Goal: Check status: Check status

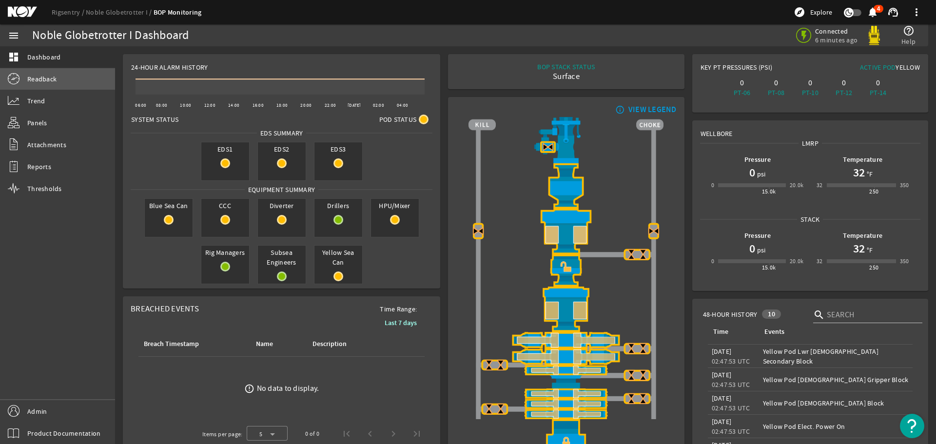
click at [32, 78] on span "Readback" at bounding box center [41, 79] width 29 height 10
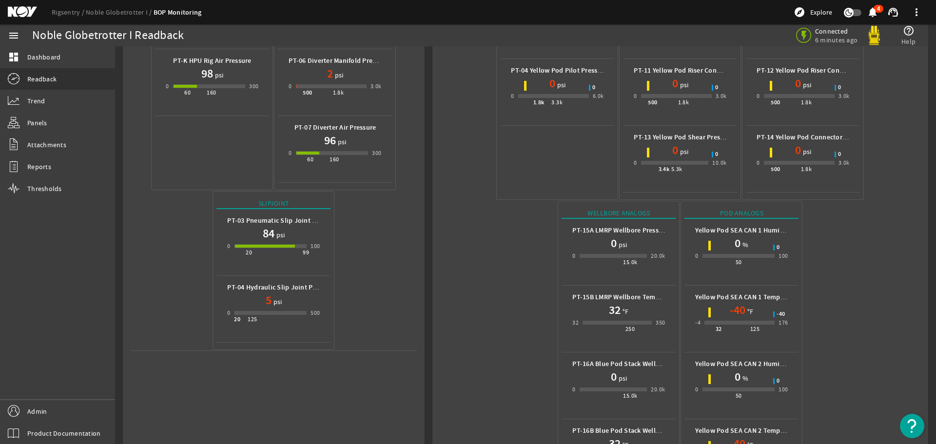
scroll to position [293, 0]
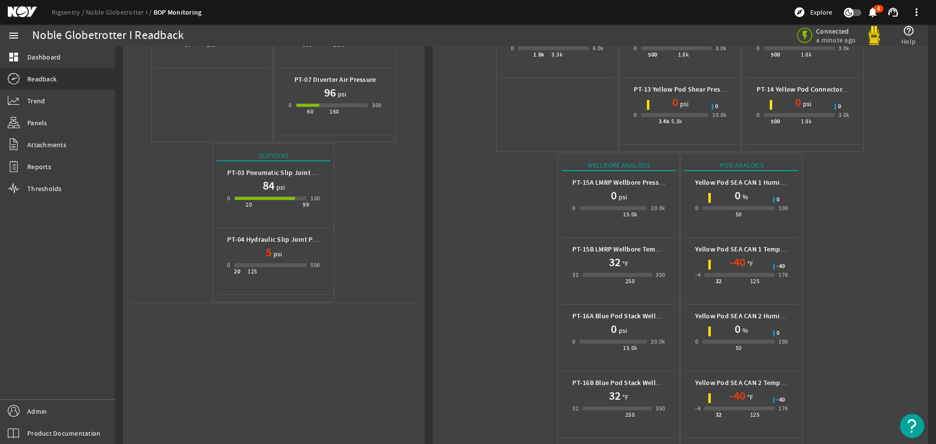
click at [14, 8] on mat-icon at bounding box center [30, 12] width 44 height 12
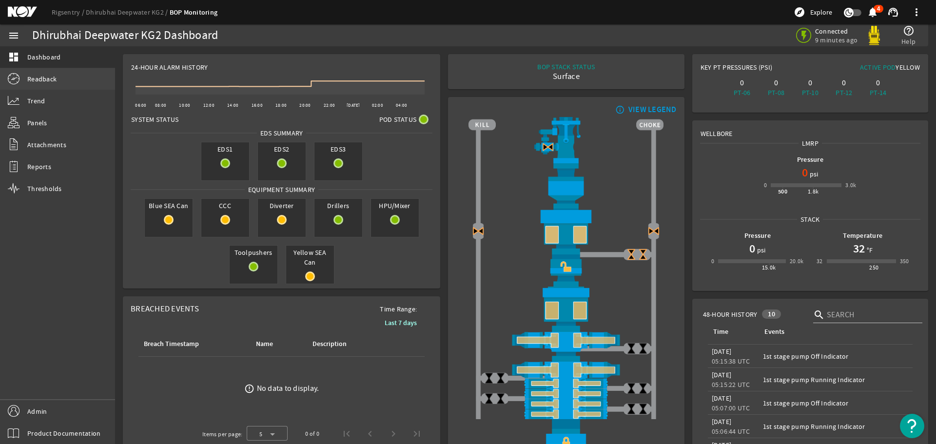
click at [54, 78] on span "Readback" at bounding box center [41, 79] width 29 height 10
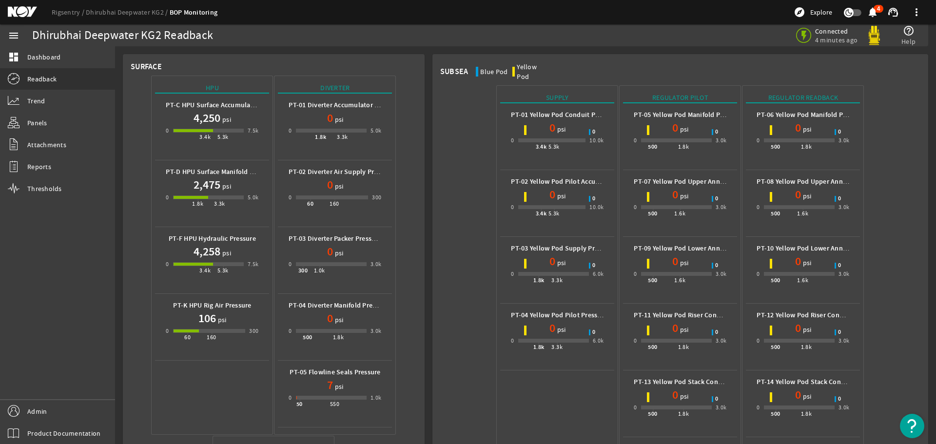
click at [21, 12] on mat-icon at bounding box center [30, 12] width 44 height 12
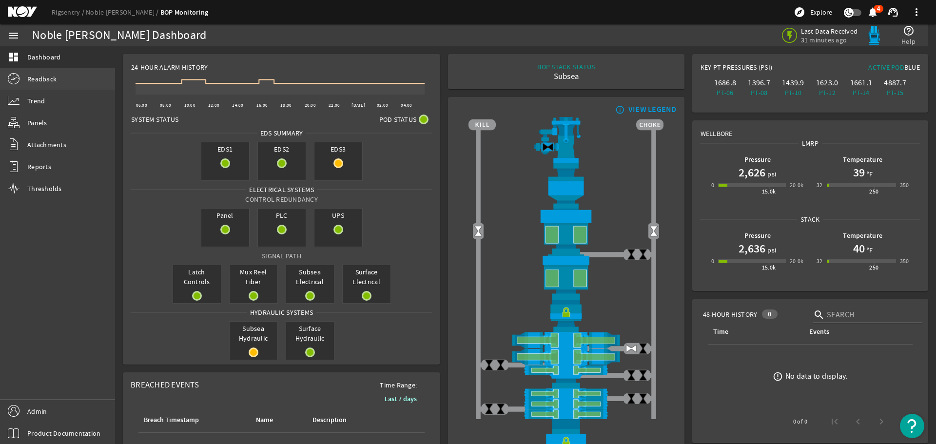
click at [48, 77] on span "Readback" at bounding box center [41, 79] width 29 height 10
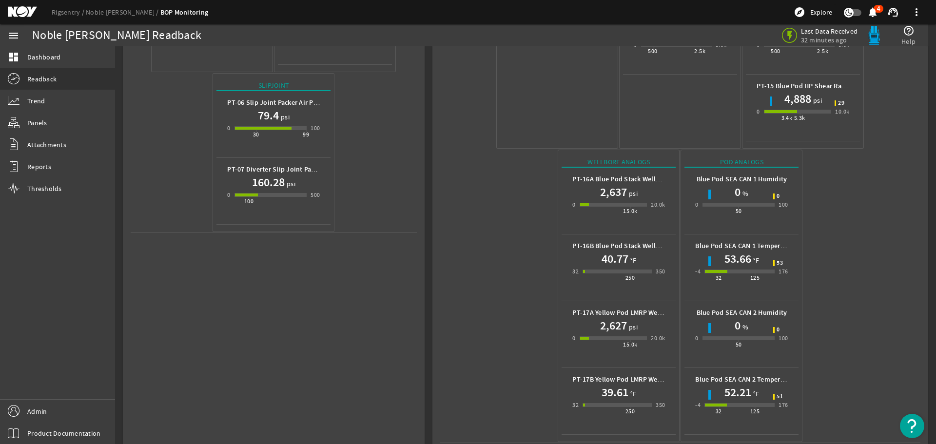
scroll to position [368, 0]
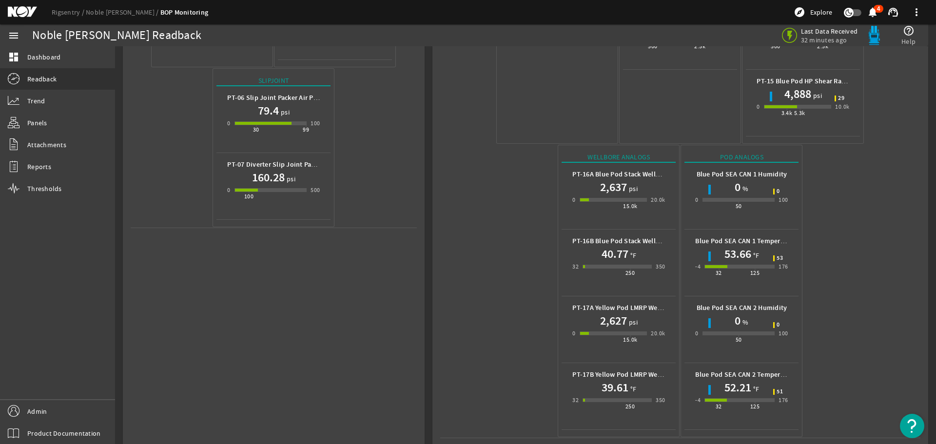
click at [16, 13] on mat-icon at bounding box center [30, 12] width 44 height 12
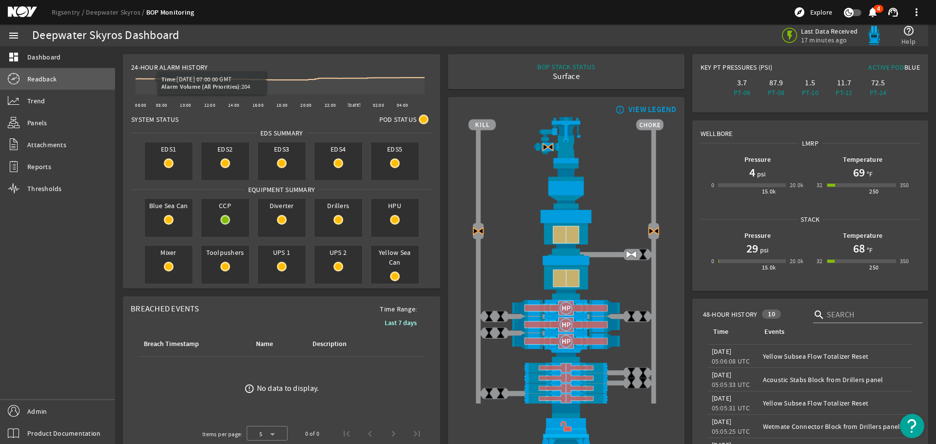
click at [32, 79] on span "Readback" at bounding box center [41, 79] width 29 height 10
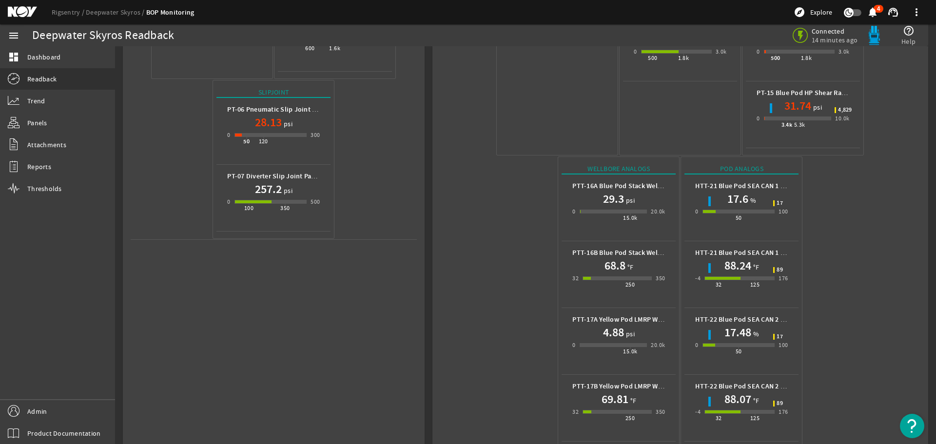
scroll to position [368, 0]
